Goal: Information Seeking & Learning: Learn about a topic

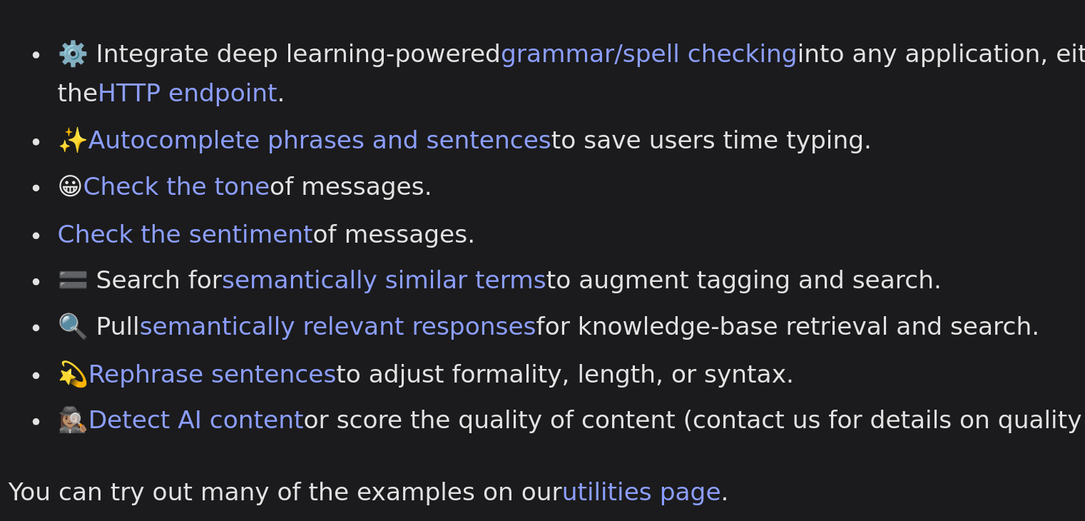
scroll to position [453, 0]
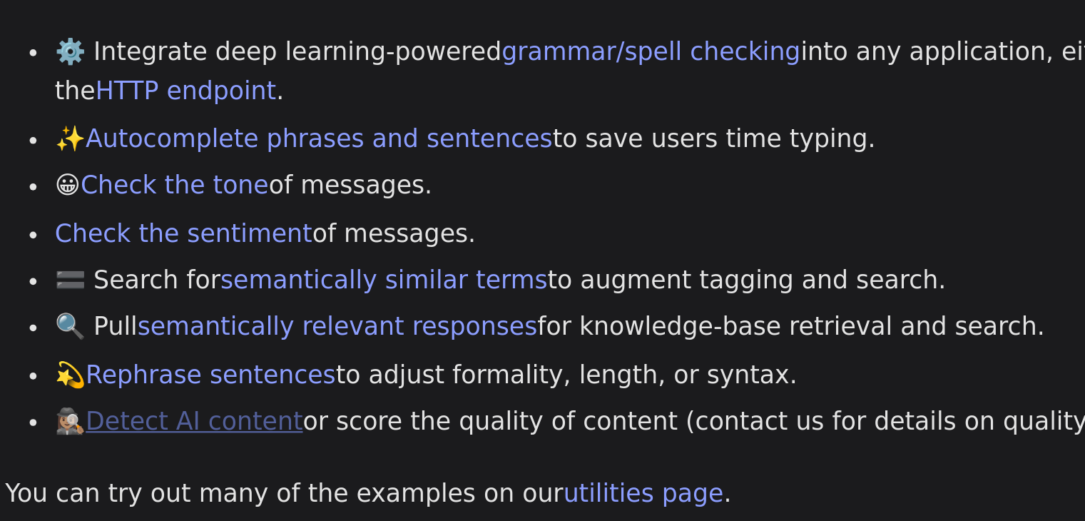
click at [325, 376] on link "Detect AI content" at bounding box center [313, 376] width 90 height 11
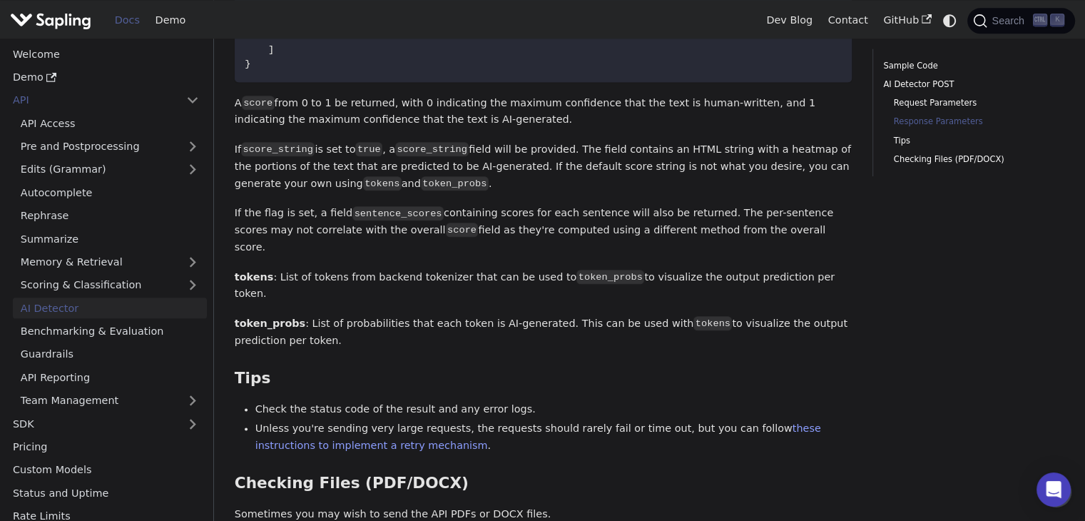
scroll to position [1627, 0]
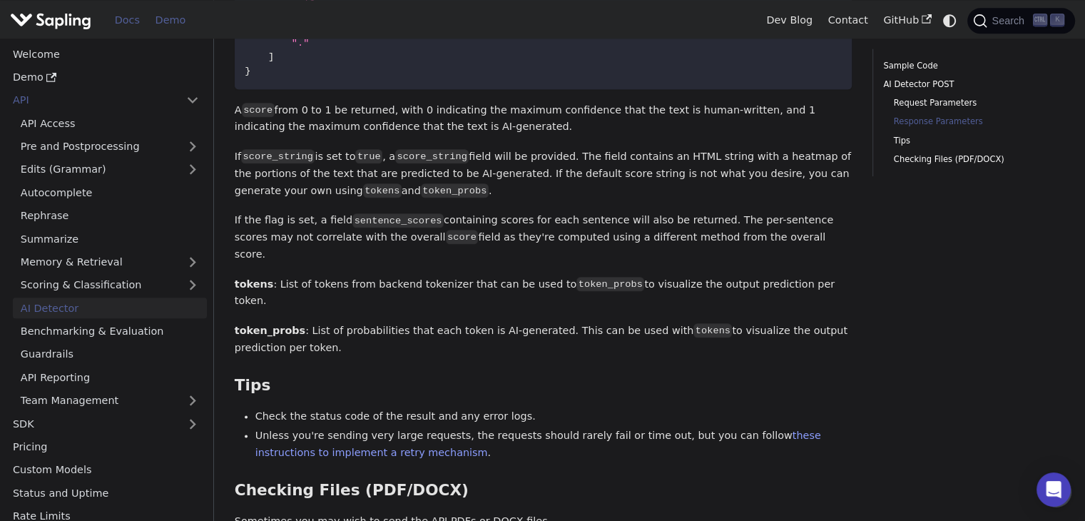
click at [159, 12] on link "Demo" at bounding box center [171, 20] width 46 height 22
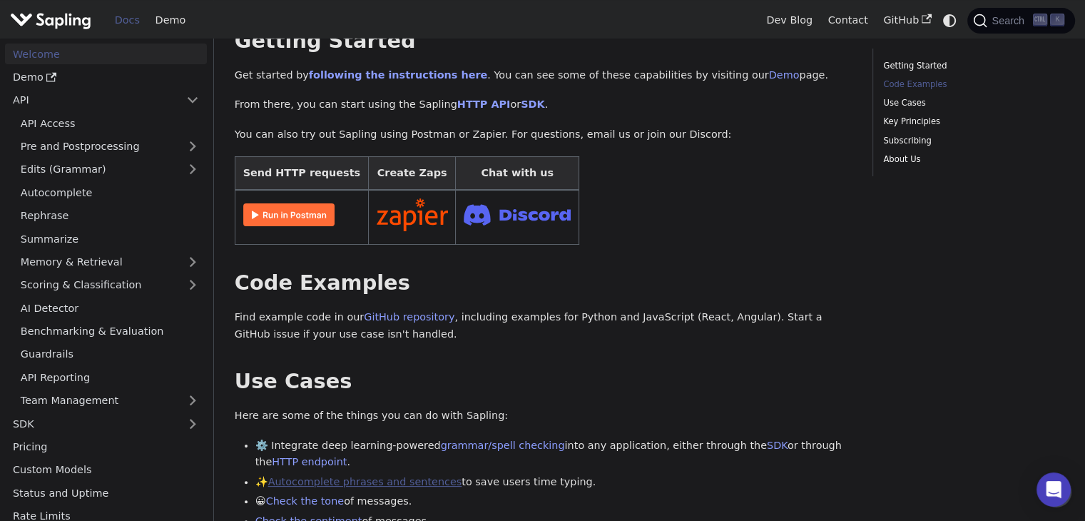
scroll to position [169, 0]
